Goal: Find specific page/section: Find specific page/section

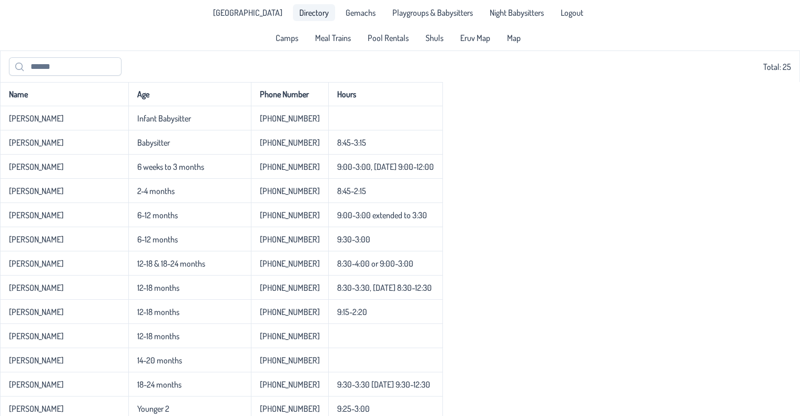
click at [293, 21] on link "Directory" at bounding box center [314, 12] width 42 height 17
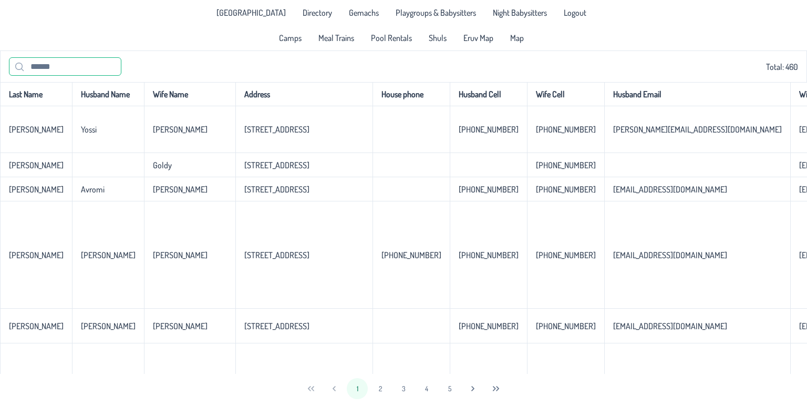
click at [84, 60] on input "text" at bounding box center [65, 66] width 112 height 18
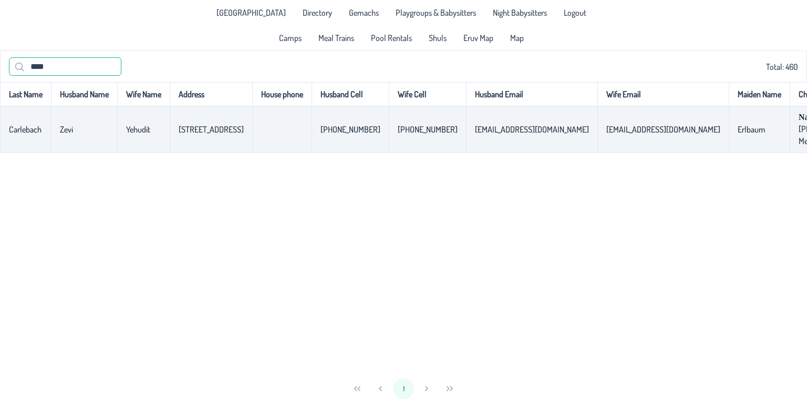
type input "****"
click at [200, 132] on p-celleditor "[STREET_ADDRESS]" at bounding box center [211, 129] width 65 height 11
copy p-celleditor "[STREET_ADDRESS]"
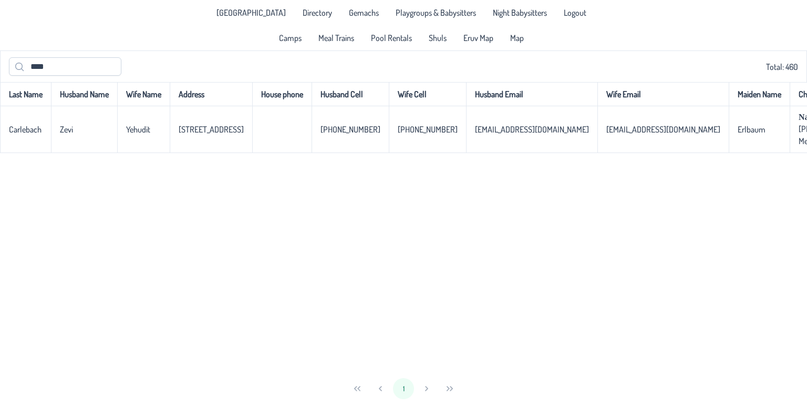
click at [217, 27] on div "[GEOGRAPHIC_DATA] Directory Gemachs Playgroups & Babysitters Night Babysitters …" at bounding box center [403, 25] width 807 height 50
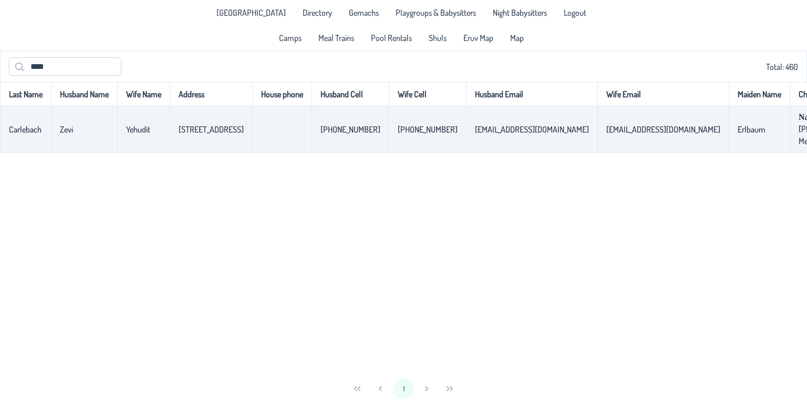
scroll to position [0, 17]
